Goal: Transaction & Acquisition: Purchase product/service

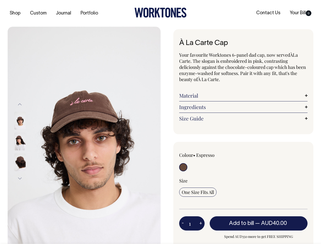
click at [84, 135] on img at bounding box center [84, 141] width 153 height 229
click at [27, 141] on div at bounding box center [26, 141] width 25 height 21
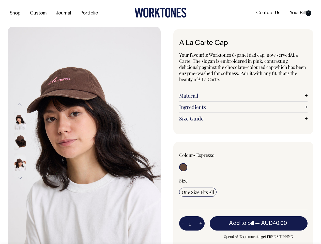
click at [20, 104] on button "Previous" at bounding box center [20, 104] width 8 height 11
click at [27, 141] on div at bounding box center [26, 141] width 25 height 21
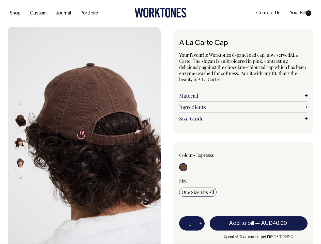
click at [20, 178] on button "Next" at bounding box center [20, 177] width 8 height 11
click at [183, 223] on button "-" at bounding box center [182, 223] width 7 height 10
click at [200, 223] on button "+" at bounding box center [200, 223] width 8 height 10
type input "2"
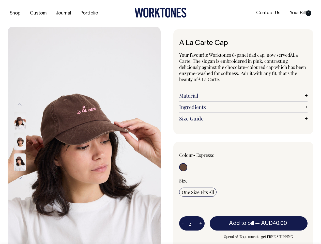
click at [258, 223] on span "— AUD40.00" at bounding box center [271, 223] width 33 height 5
